Goal: Task Accomplishment & Management: Complete application form

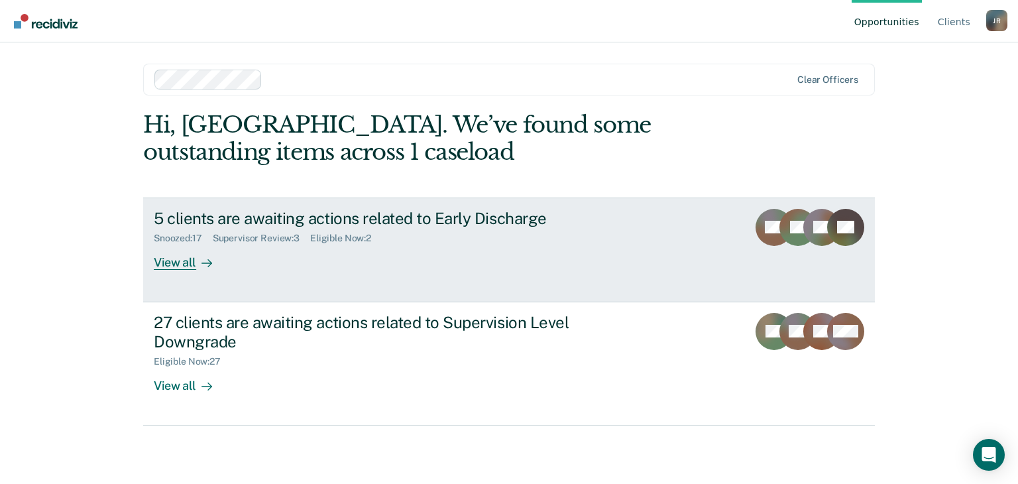
click at [186, 264] on div "View all" at bounding box center [191, 257] width 74 height 26
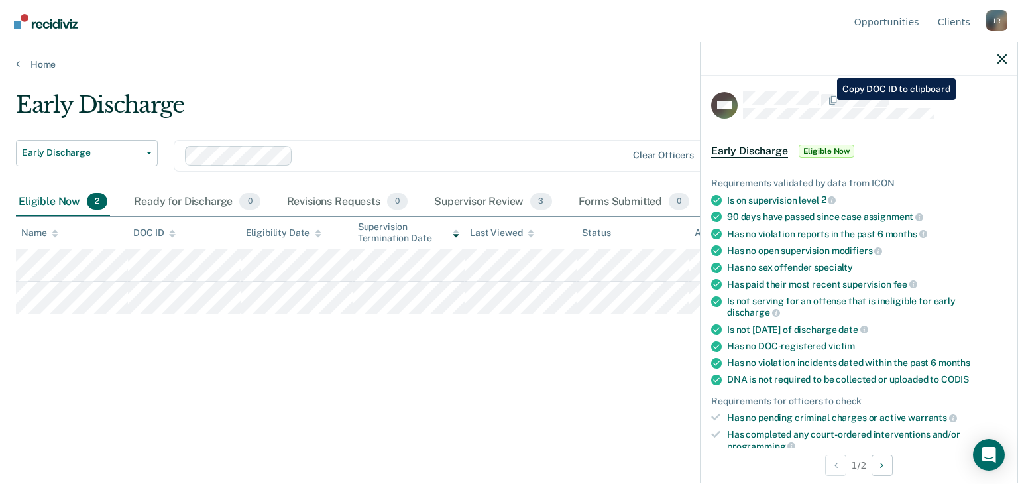
drag, startPoint x: 823, startPoint y: 89, endPoint x: 930, endPoint y: 125, distance: 113.1
click at [930, 125] on article "BW Early Discharge Eligible Now Requirements validated by data from ICON Is on …" at bounding box center [859, 473] width 296 height 765
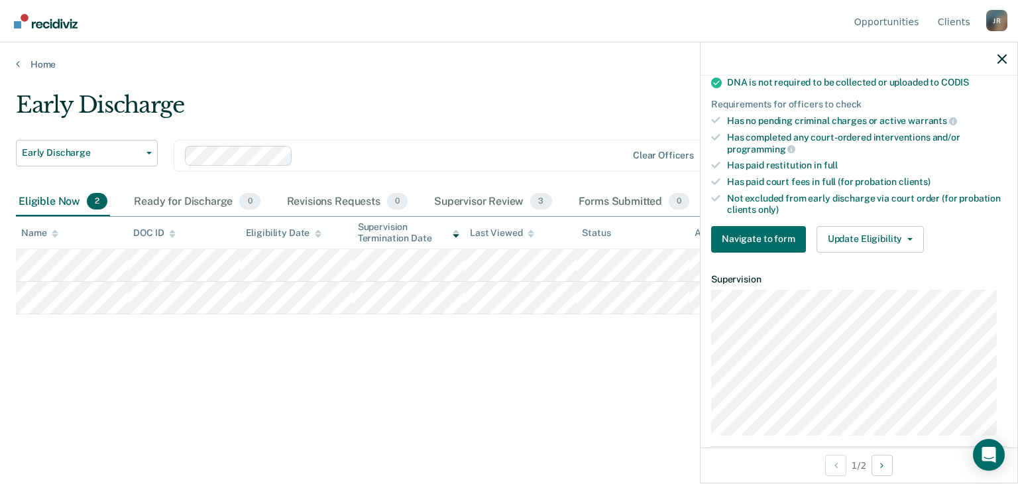
scroll to position [305, 0]
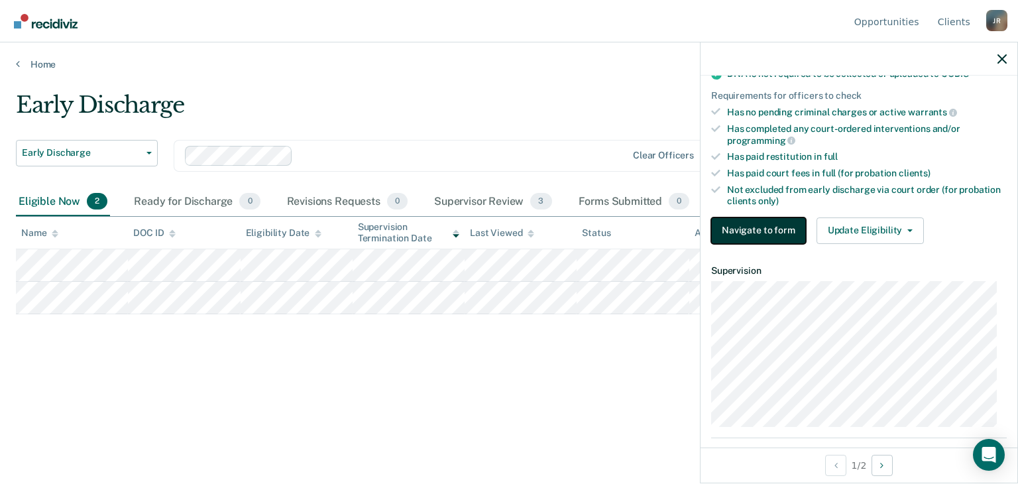
click at [729, 218] on button "Navigate to form" at bounding box center [758, 230] width 95 height 27
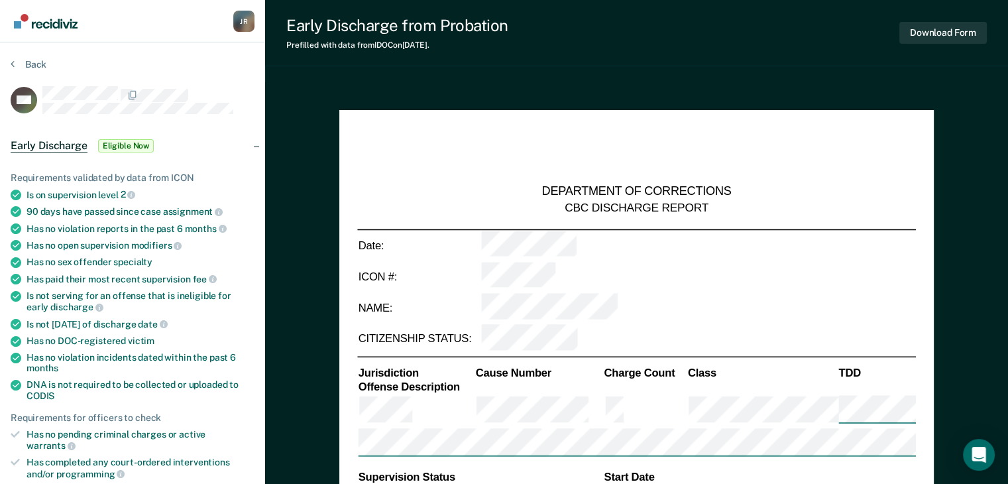
type textarea "x"
click at [193, 29] on nav "Jamarus Robinson J R Profile How it works Log Out" at bounding box center [133, 21] width 244 height 42
click at [42, 60] on button "Back" at bounding box center [29, 64] width 36 height 12
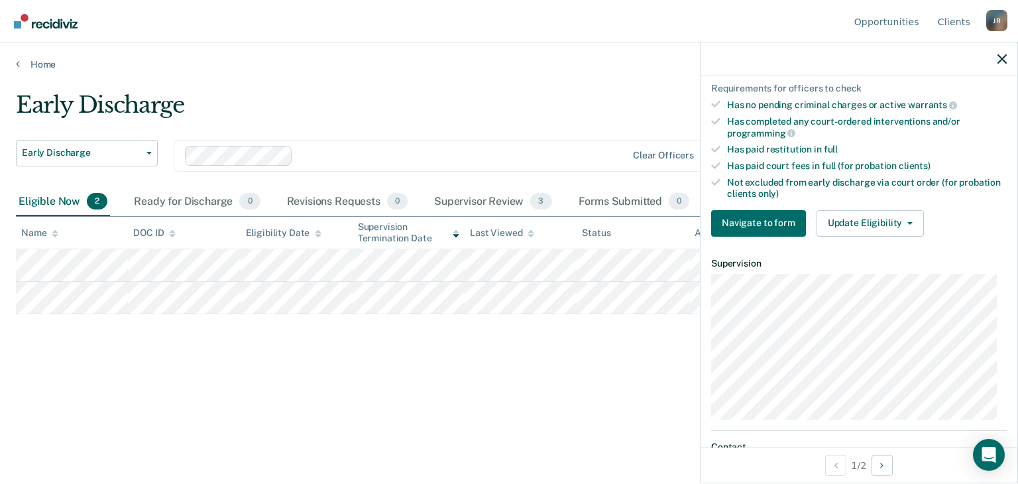
scroll to position [318, 0]
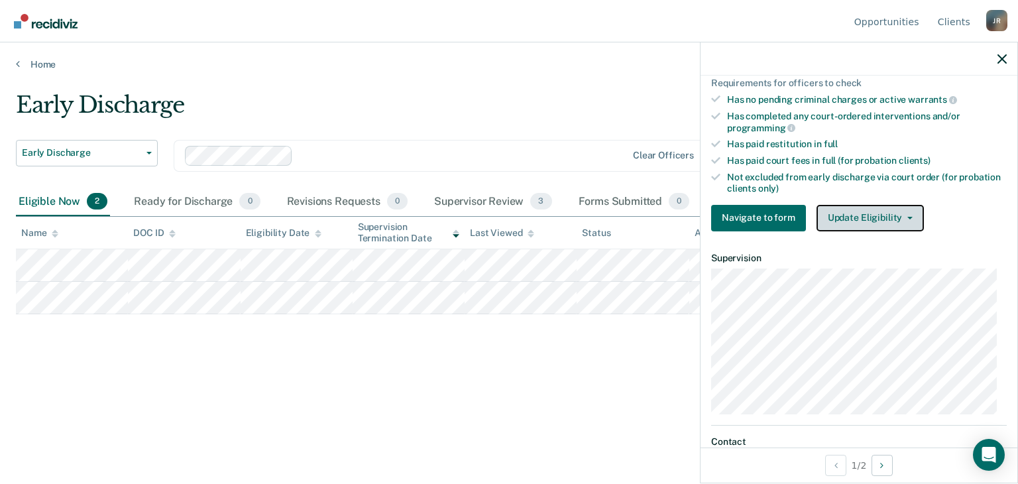
click at [885, 213] on button "Update Eligibility" at bounding box center [869, 218] width 107 height 27
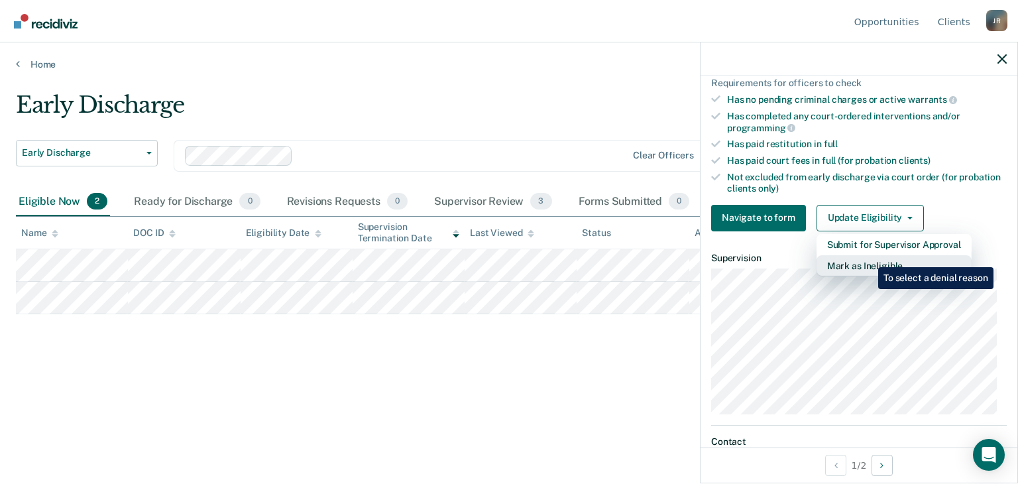
click at [868, 257] on button "Mark as Ineligible" at bounding box center [893, 265] width 155 height 21
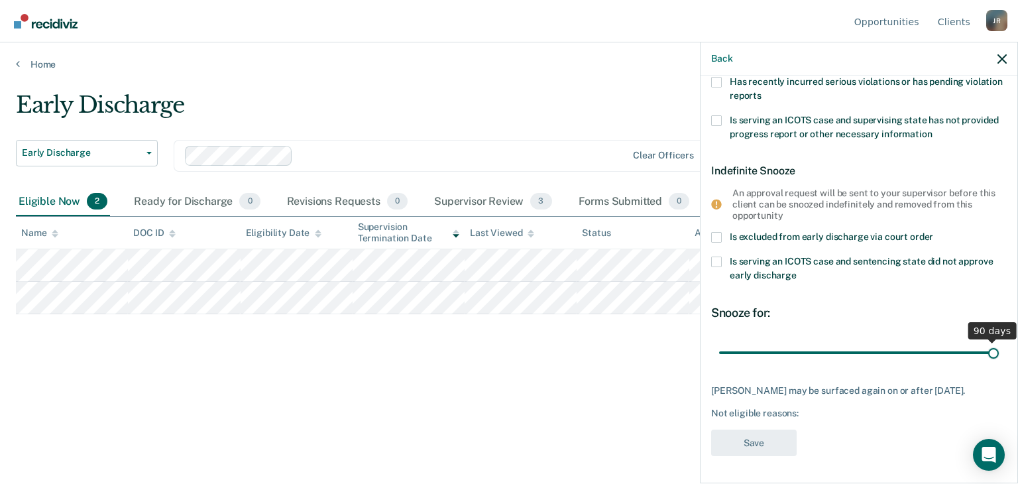
scroll to position [246, 0]
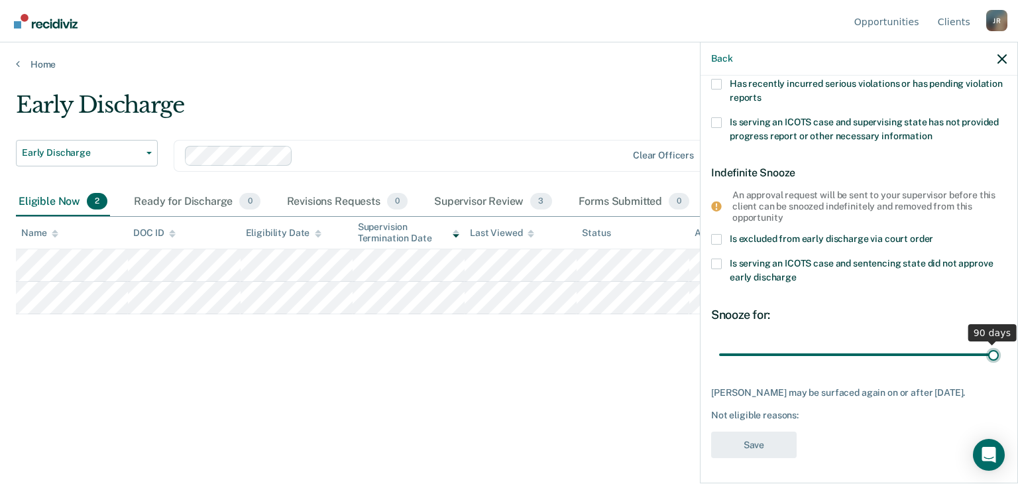
drag, startPoint x: 806, startPoint y: 341, endPoint x: 1014, endPoint y: 353, distance: 208.4
click at [998, 353] on input "range" at bounding box center [859, 354] width 280 height 23
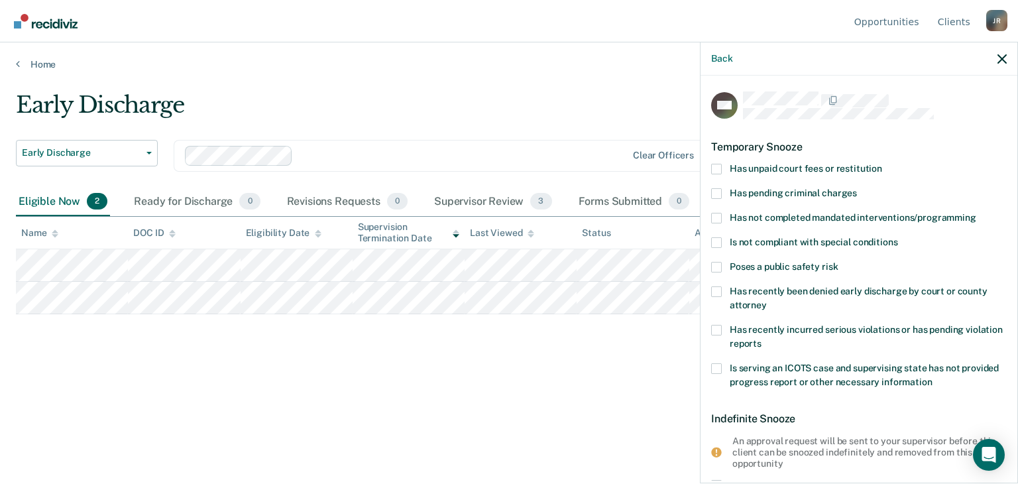
scroll to position [0, 0]
click at [716, 267] on span at bounding box center [716, 267] width 11 height 11
click at [837, 262] on input "Poses a public safety risk" at bounding box center [837, 262] width 0 height 0
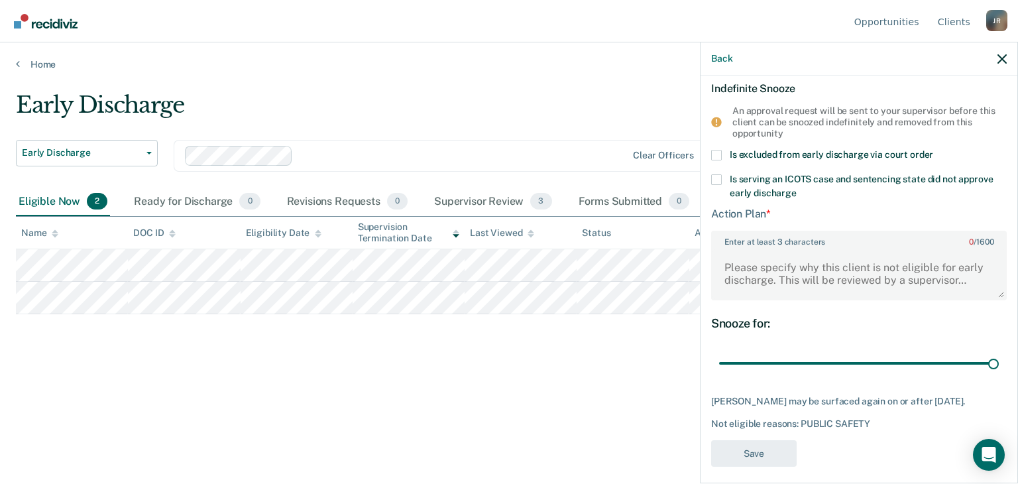
scroll to position [337, 0]
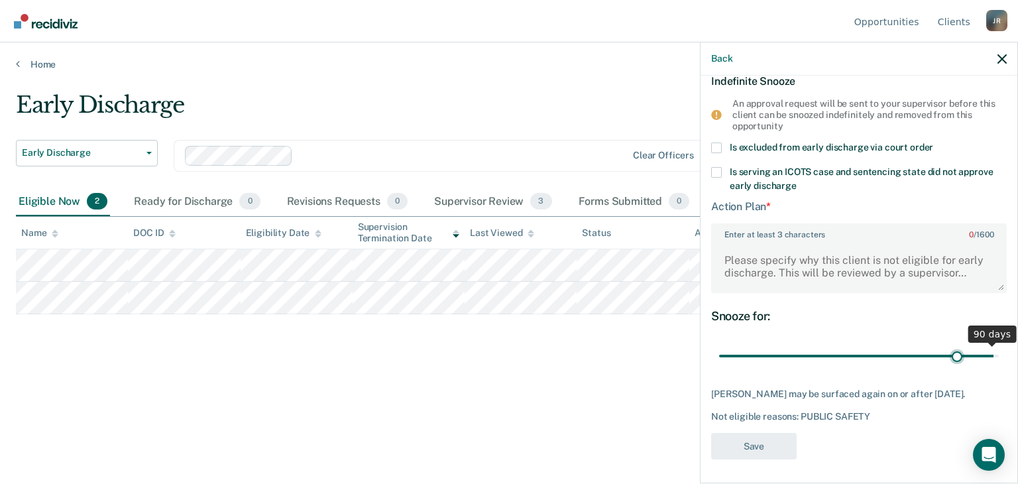
click at [949, 354] on input "range" at bounding box center [859, 355] width 280 height 23
drag, startPoint x: 949, startPoint y: 354, endPoint x: 1017, endPoint y: 337, distance: 70.4
type input "90"
click at [998, 344] on input "range" at bounding box center [859, 355] width 280 height 23
click at [803, 256] on textarea "Enter at least 3 characters 0 / 1600" at bounding box center [858, 266] width 293 height 49
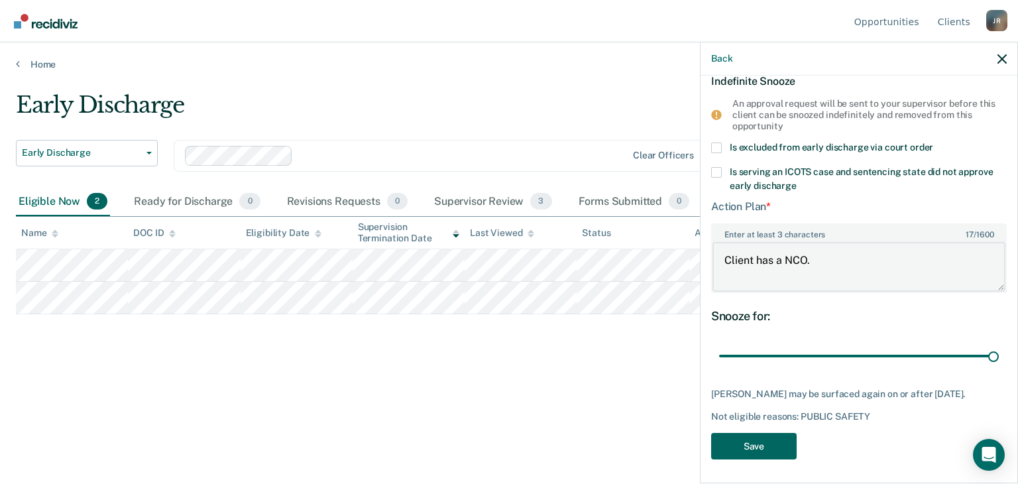
type textarea "Client has a NCO."
click at [736, 442] on button "Save" at bounding box center [753, 446] width 85 height 27
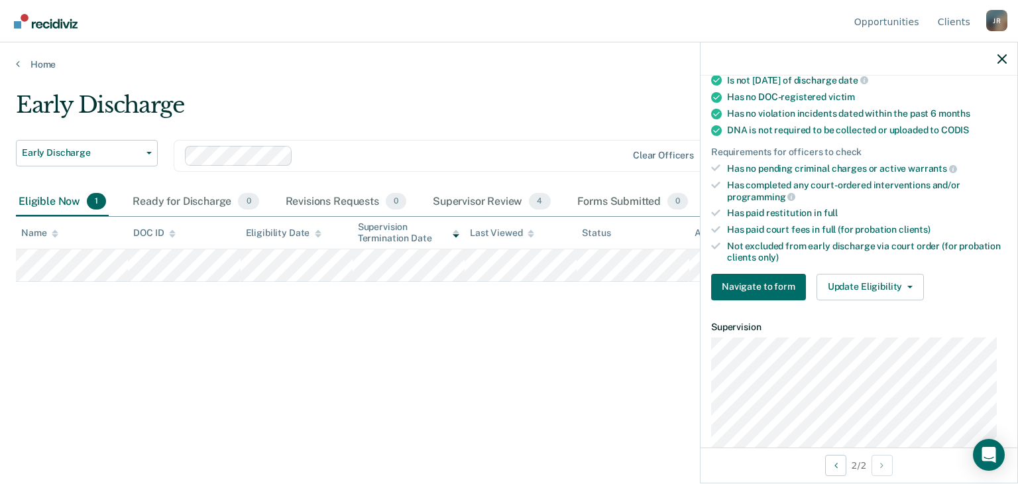
scroll to position [256, 0]
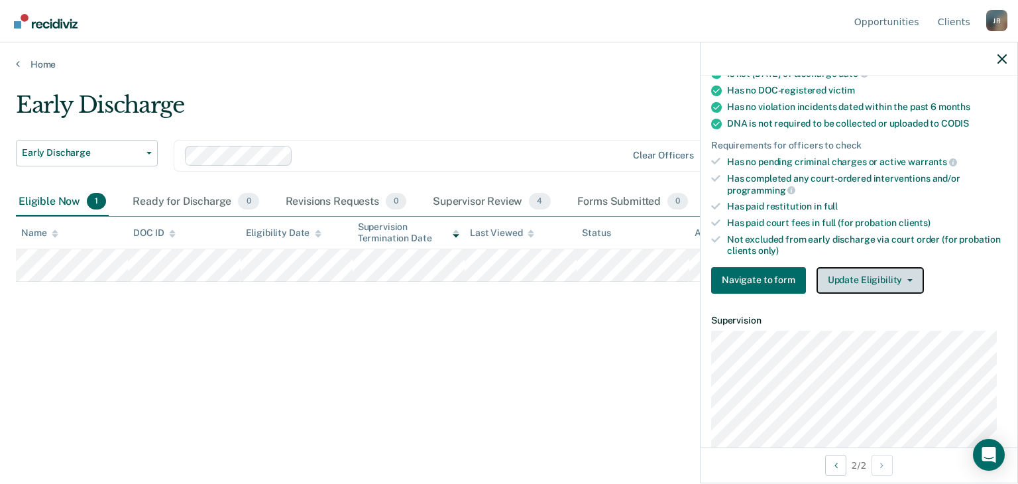
click at [912, 272] on button "Update Eligibility" at bounding box center [869, 280] width 107 height 27
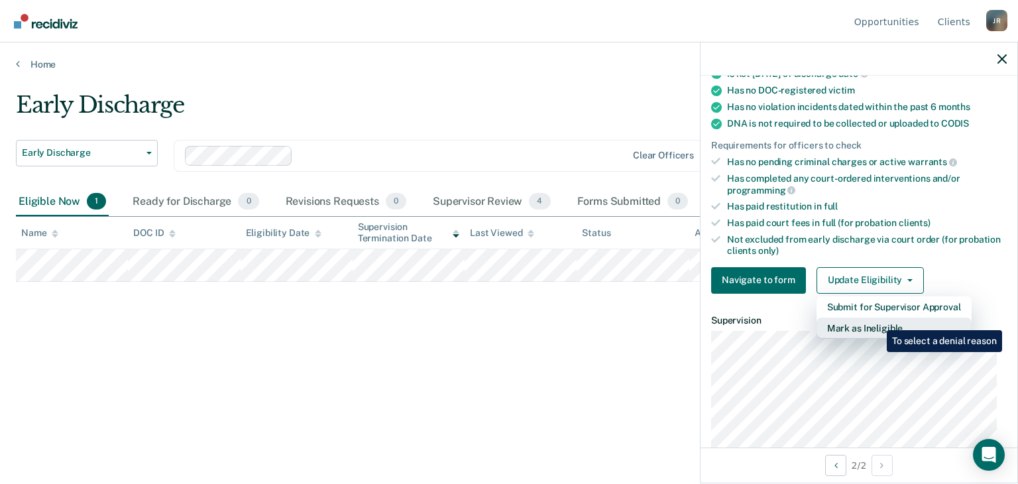
click at [877, 320] on button "Mark as Ineligible" at bounding box center [893, 327] width 155 height 21
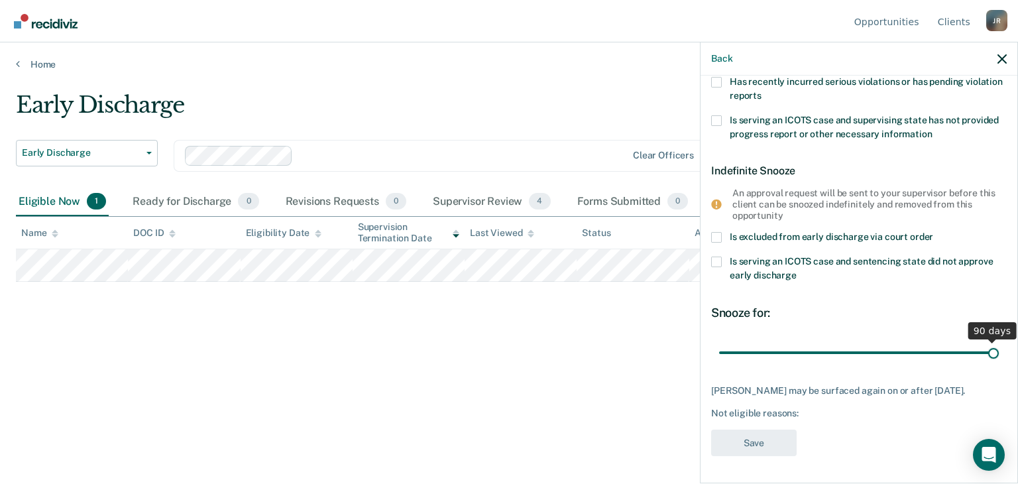
drag, startPoint x: 806, startPoint y: 344, endPoint x: 994, endPoint y: 332, distance: 188.5
type input "90"
click at [994, 341] on input "range" at bounding box center [859, 352] width 280 height 23
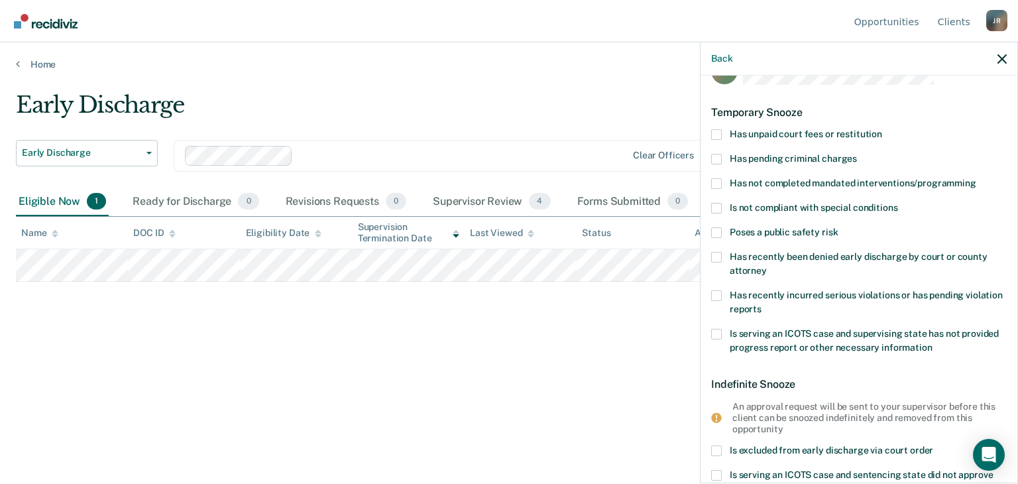
scroll to position [33, 0]
click at [716, 136] on span at bounding box center [716, 136] width 11 height 11
click at [882, 131] on input "Has unpaid court fees or restitution" at bounding box center [882, 131] width 0 height 0
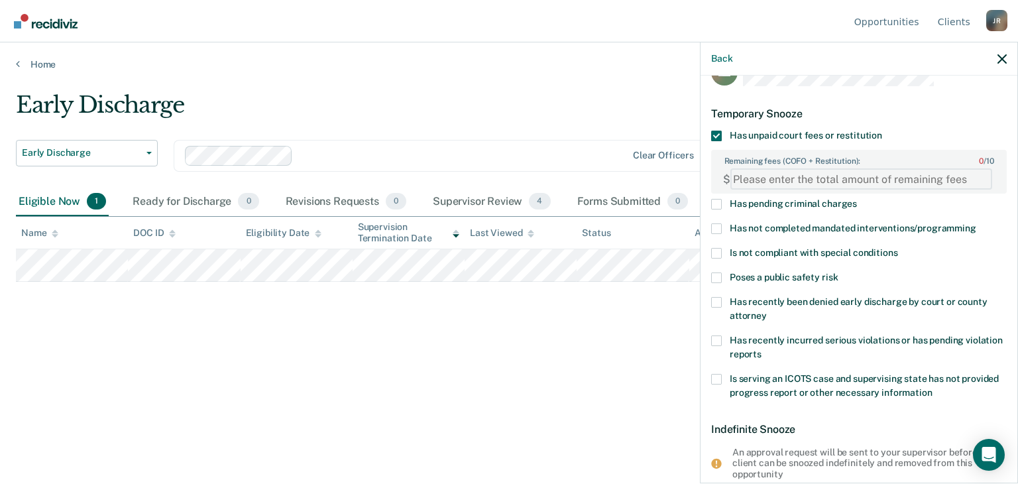
click at [805, 183] on FEESReasonInput "Remaining fees (COFO + Restitution): 0 / 10" at bounding box center [861, 178] width 262 height 21
click at [974, 183] on FEESReasonInput "-1" at bounding box center [861, 178] width 262 height 21
type FEESReasonInput "0"
click at [974, 174] on FEESReasonInput "0" at bounding box center [861, 178] width 262 height 21
click at [739, 179] on FEESReasonInput "1200" at bounding box center [861, 178] width 262 height 21
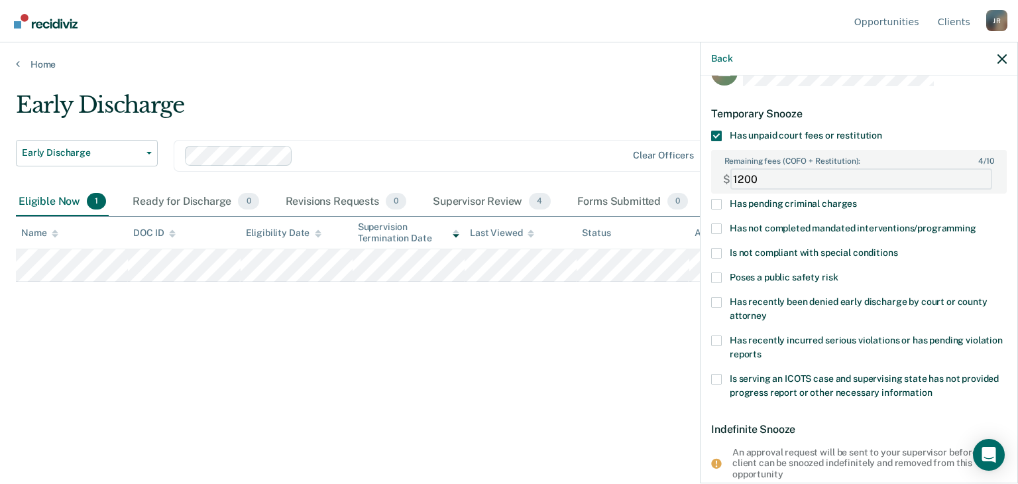
type FEESReasonInput "1200"
click at [894, 206] on label "Has pending criminal charges" at bounding box center [859, 206] width 296 height 14
click at [857, 199] on input "Has pending criminal charges" at bounding box center [857, 199] width 0 height 0
click at [716, 201] on span at bounding box center [716, 204] width 11 height 11
click at [857, 199] on input "Has pending criminal charges" at bounding box center [857, 199] width 0 height 0
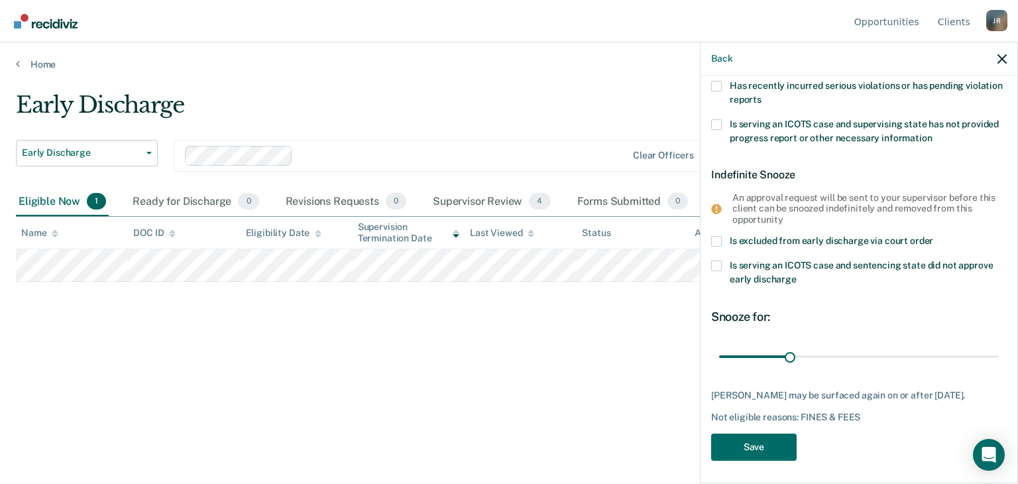
scroll to position [300, 0]
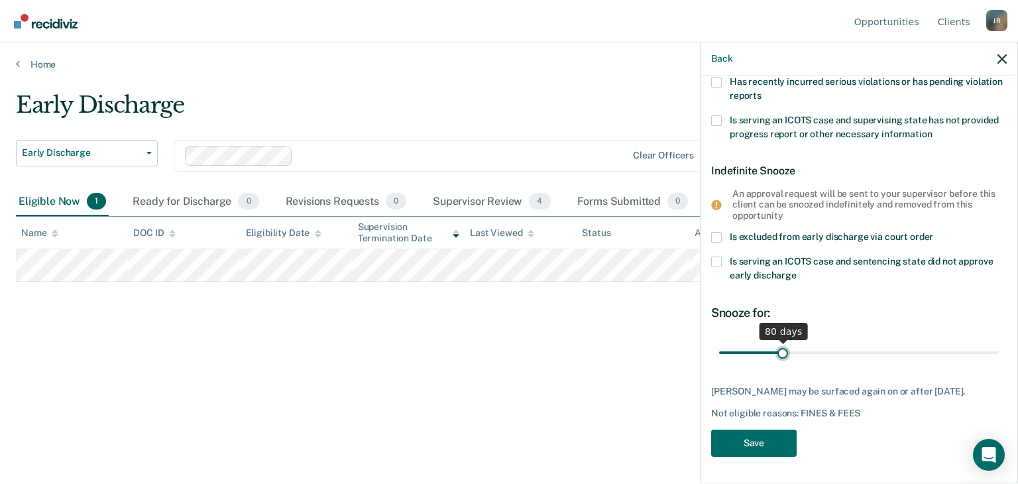
click at [780, 341] on input "range" at bounding box center [859, 352] width 280 height 23
drag, startPoint x: 780, startPoint y: 343, endPoint x: 777, endPoint y: 355, distance: 12.2
type input "76"
click at [777, 355] on input "range" at bounding box center [859, 352] width 280 height 23
click at [1004, 58] on icon "button" at bounding box center [1001, 58] width 9 height 9
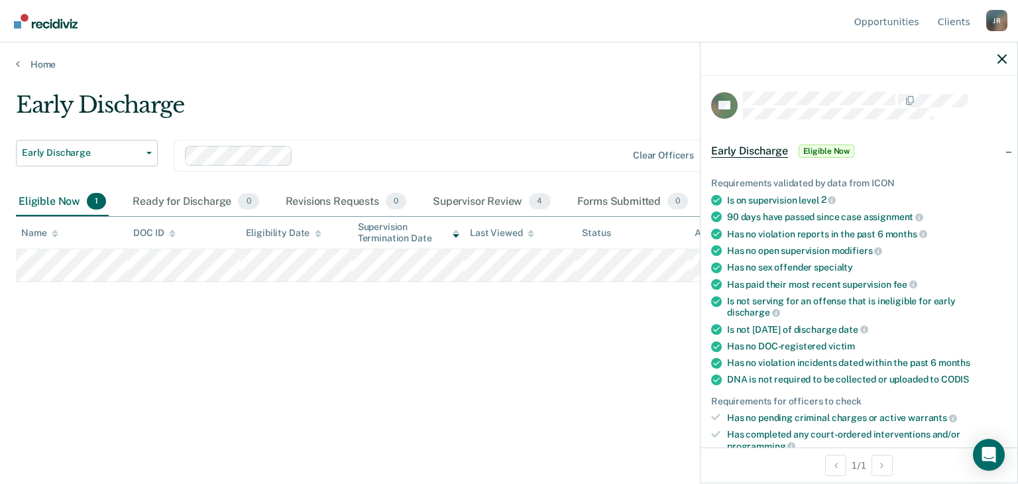
click at [1017, 206] on div "FH Early Discharge Eligible Now Requirements validated by data from ICON Is on …" at bounding box center [859, 262] width 318 height 441
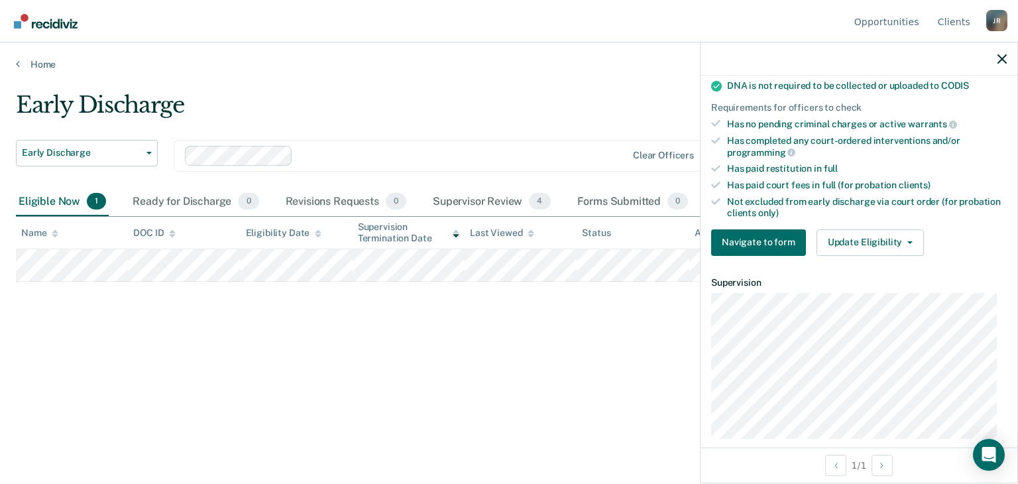
scroll to position [375, 0]
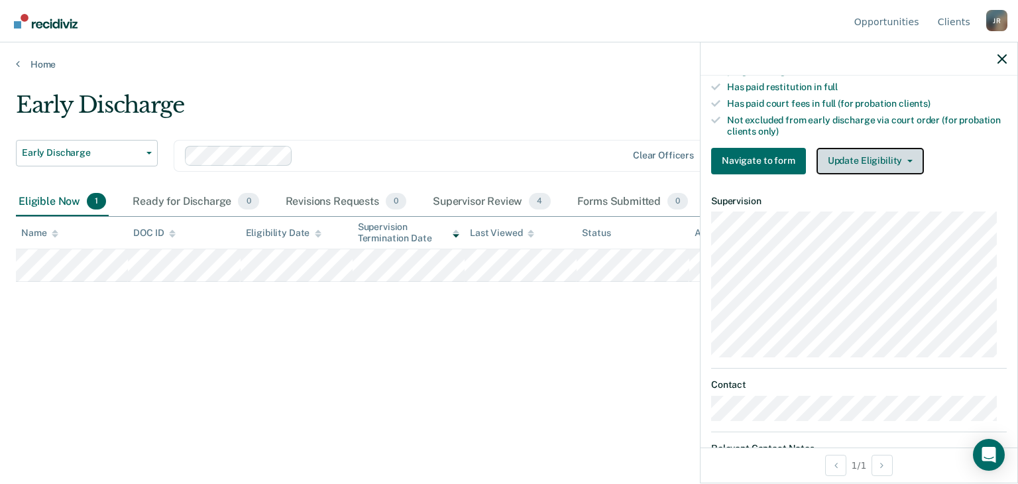
click at [904, 157] on button "Update Eligibility" at bounding box center [869, 161] width 107 height 27
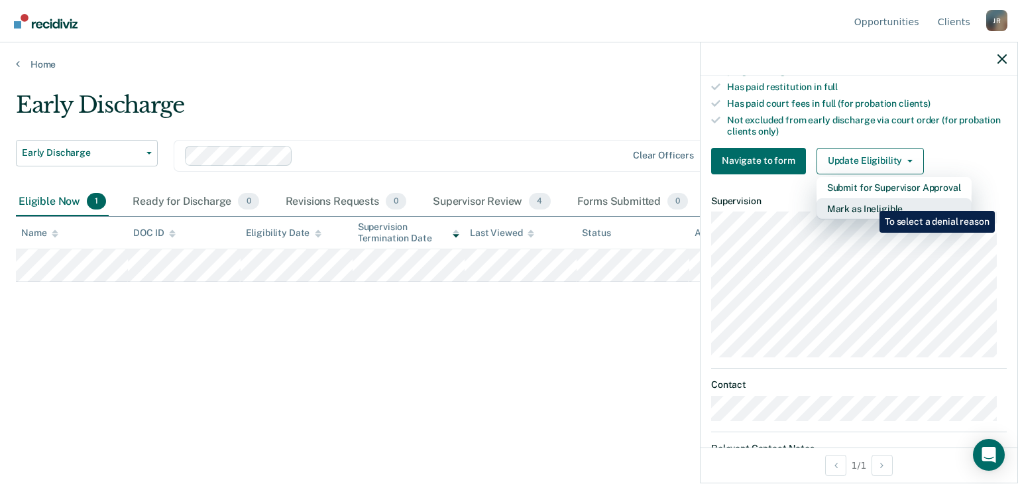
click at [869, 201] on button "Mark as Ineligible" at bounding box center [893, 208] width 155 height 21
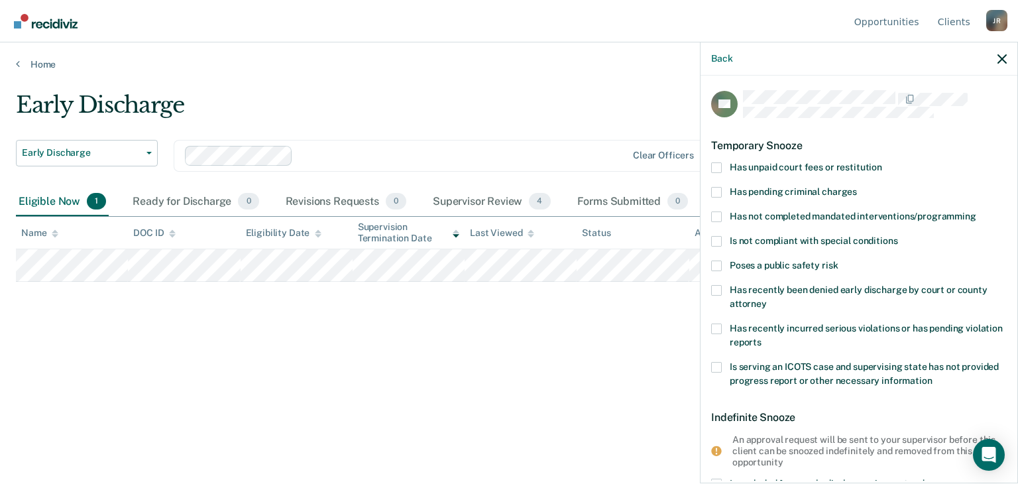
scroll to position [0, 0]
click at [712, 168] on span at bounding box center [716, 169] width 11 height 11
click at [882, 164] on input "Has unpaid court fees or restitution" at bounding box center [882, 164] width 0 height 0
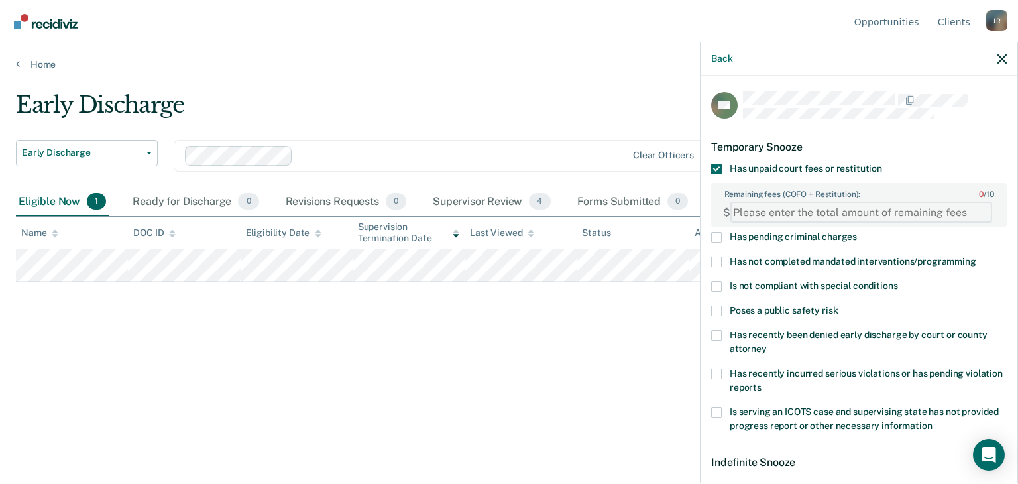
click at [747, 205] on FEESReasonInput "Remaining fees (COFO + Restitution): 0 / 10" at bounding box center [861, 211] width 262 height 21
type FEESReasonInput "1200"
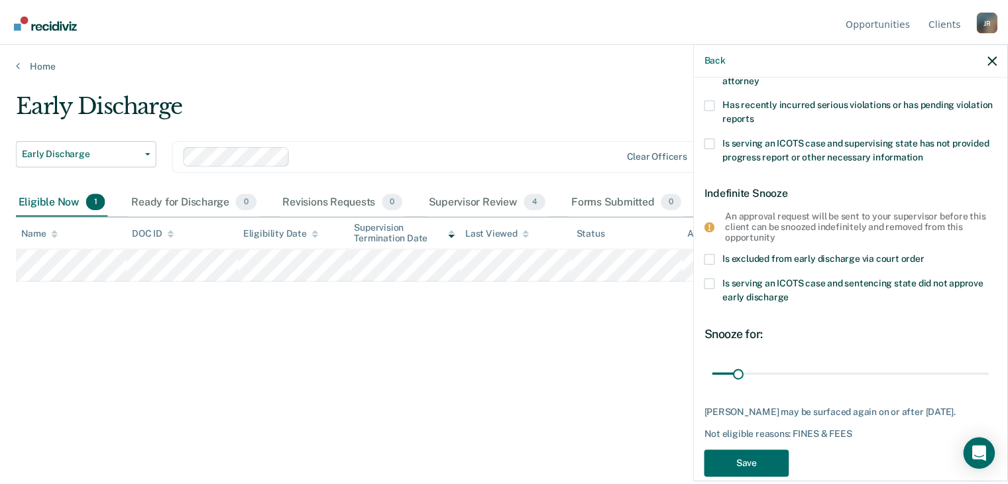
scroll to position [272, 0]
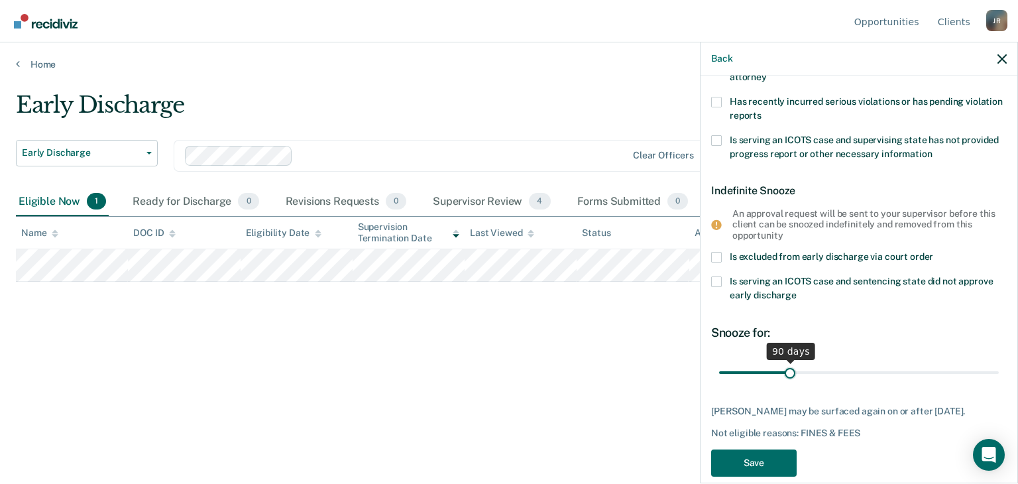
drag, startPoint x: 745, startPoint y: 369, endPoint x: 787, endPoint y: 376, distance: 42.9
type input "90"
click at [787, 376] on input "range" at bounding box center [859, 372] width 280 height 23
click at [745, 470] on button "Save" at bounding box center [753, 462] width 85 height 27
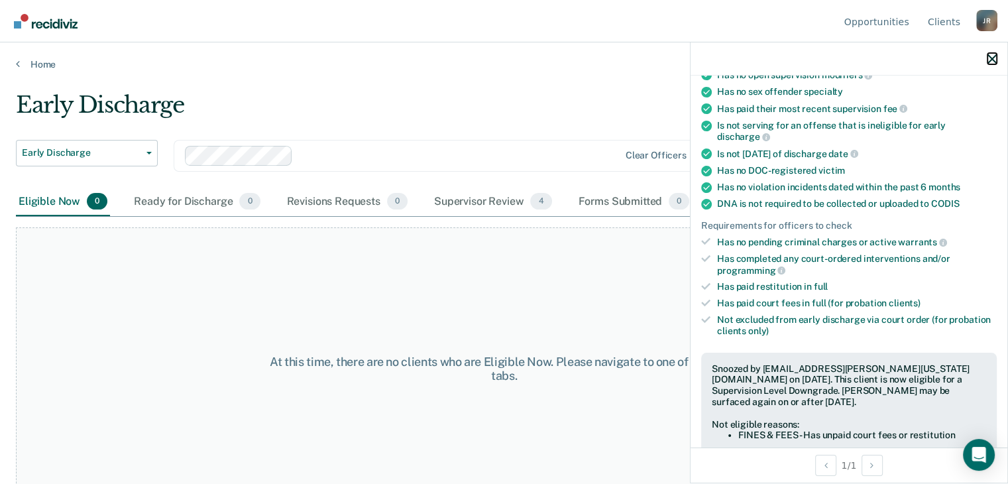
click at [991, 58] on icon "button" at bounding box center [991, 58] width 9 height 9
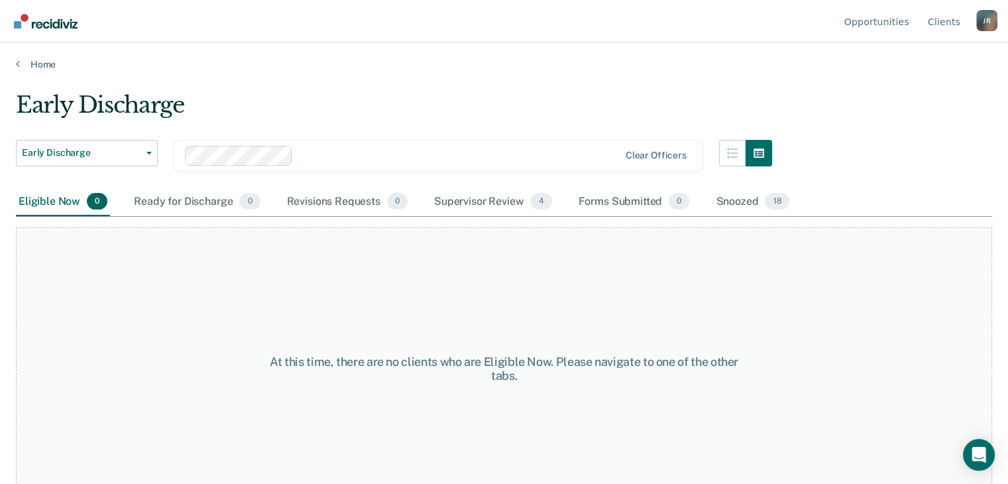
click at [36, 25] on img "Go to Recidiviz Home" at bounding box center [46, 21] width 64 height 15
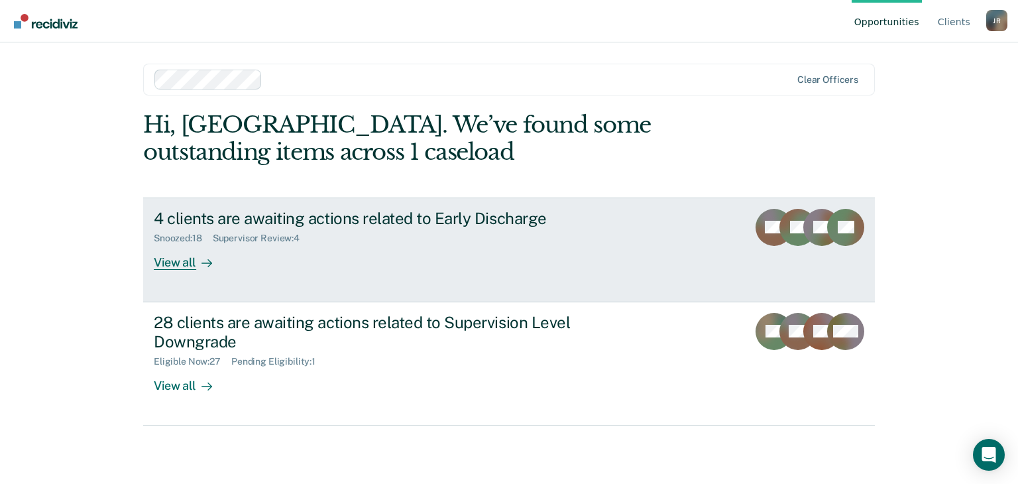
click at [192, 258] on div "View all" at bounding box center [191, 257] width 74 height 26
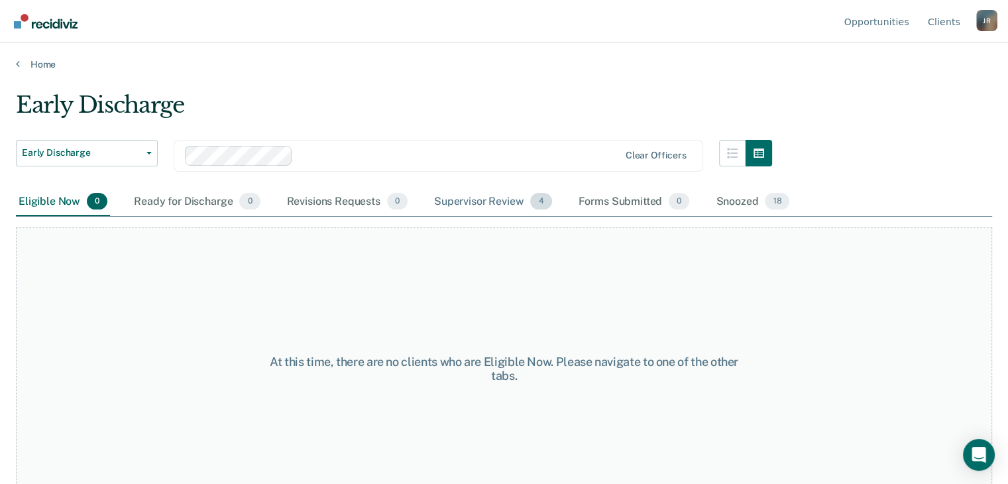
click at [457, 194] on div "Supervisor Review 4" at bounding box center [492, 202] width 123 height 29
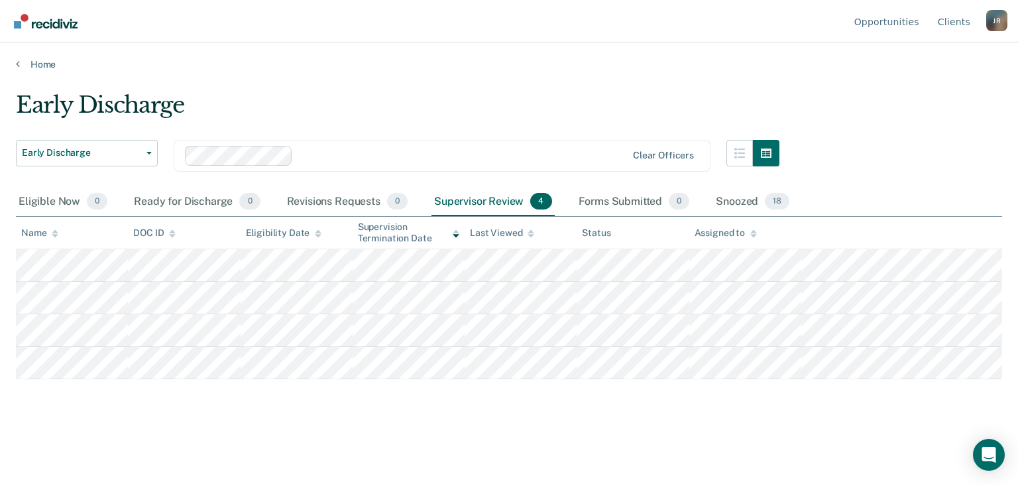
click at [16, 26] on img "Go to Recidiviz Home" at bounding box center [46, 21] width 64 height 15
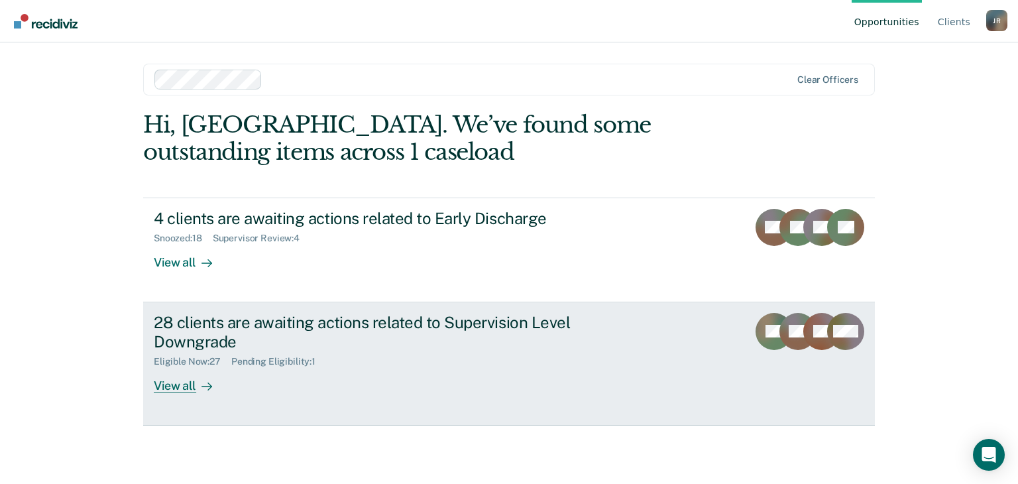
click at [185, 387] on div "View all" at bounding box center [191, 380] width 74 height 26
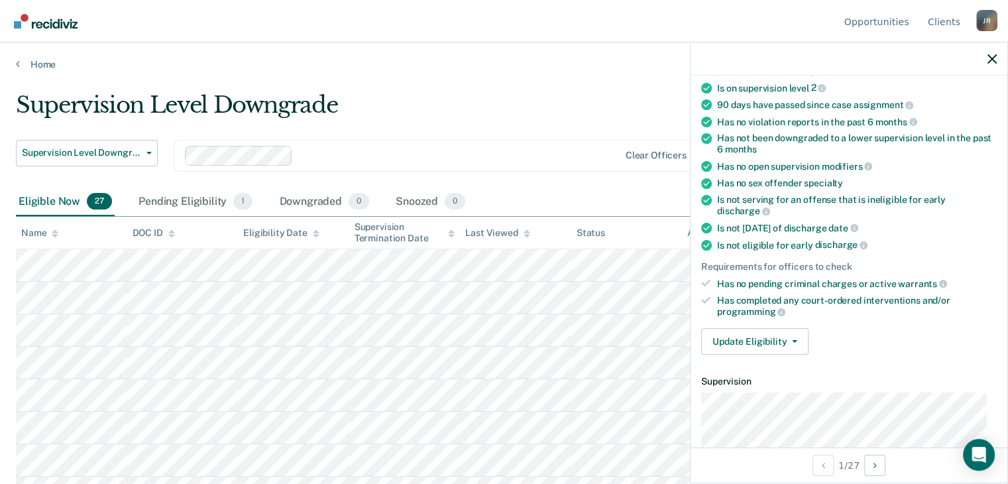
scroll to position [122, 0]
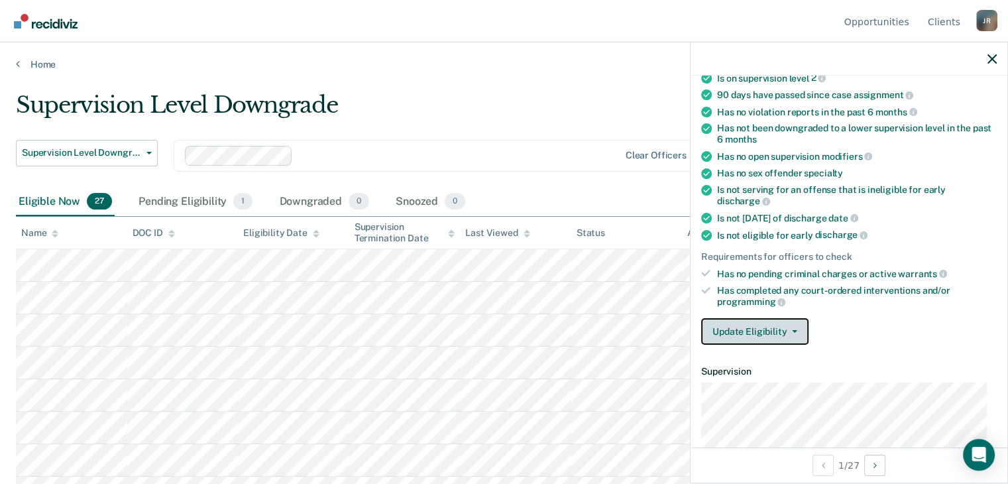
click at [794, 323] on button "Update Eligibility" at bounding box center [754, 331] width 107 height 27
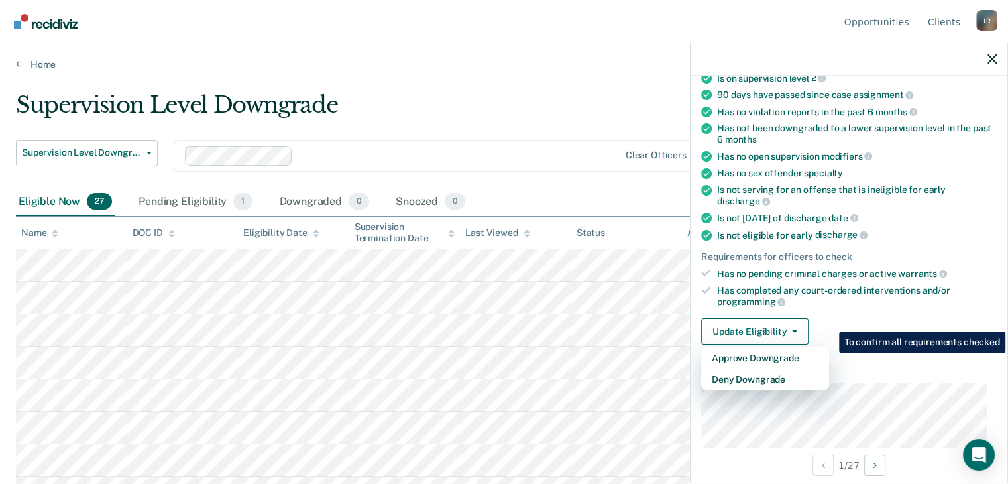
click at [979, 223] on ul "Requirements validated by data from ICON Is on supervision level 2 90 days have…" at bounding box center [849, 182] width 296 height 252
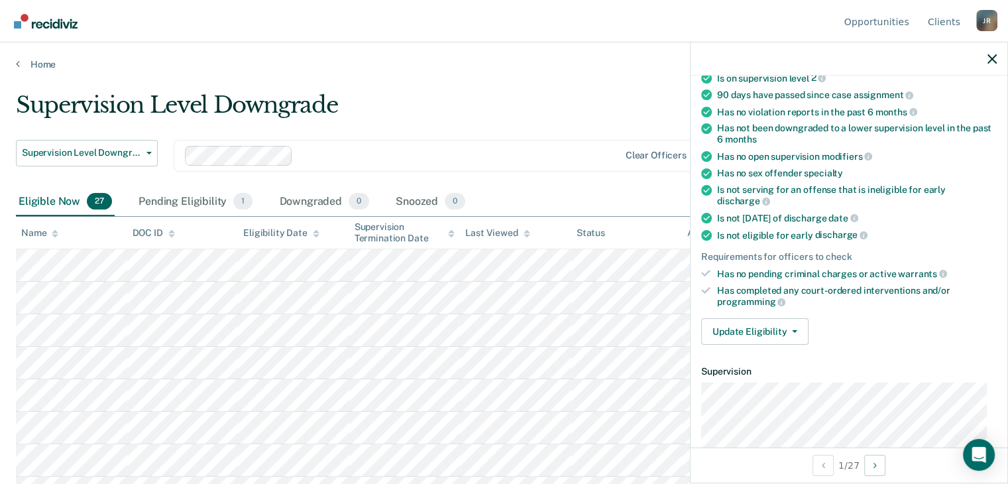
click at [979, 223] on ul "Requirements validated by data from ICON Is on supervision level 2 90 days have…" at bounding box center [849, 182] width 296 height 252
click at [610, 91] on div "Supervision Level Downgrade" at bounding box center [394, 110] width 756 height 38
click at [990, 56] on icon "button" at bounding box center [991, 58] width 9 height 9
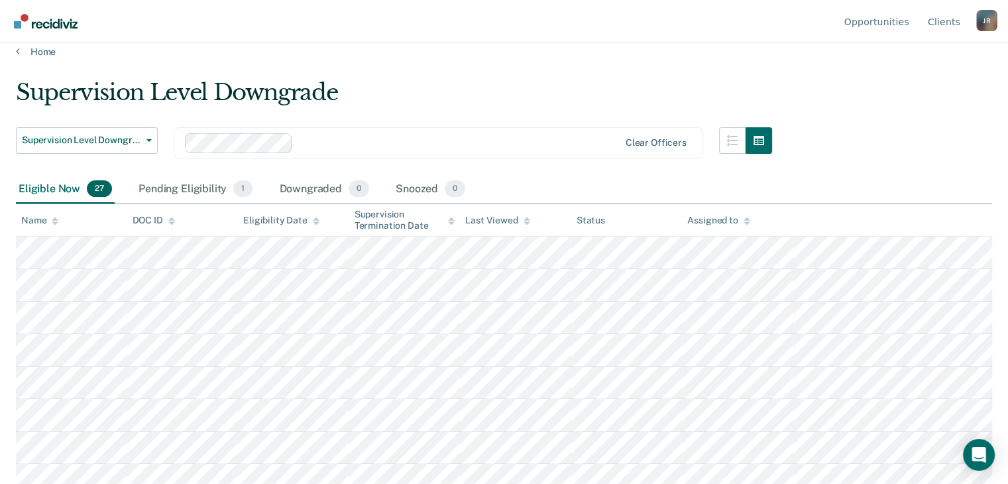
scroll to position [0, 0]
